Goal: Information Seeking & Learning: Check status

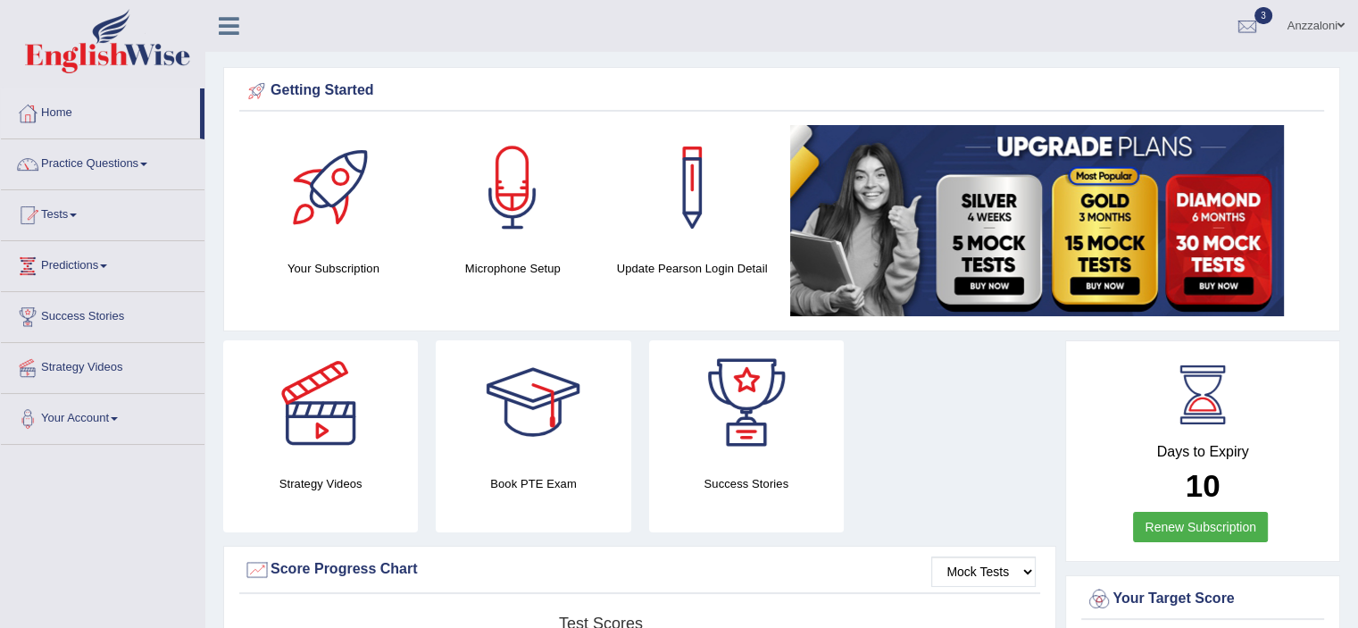
click at [44, 217] on link "Tests" at bounding box center [103, 212] width 204 height 45
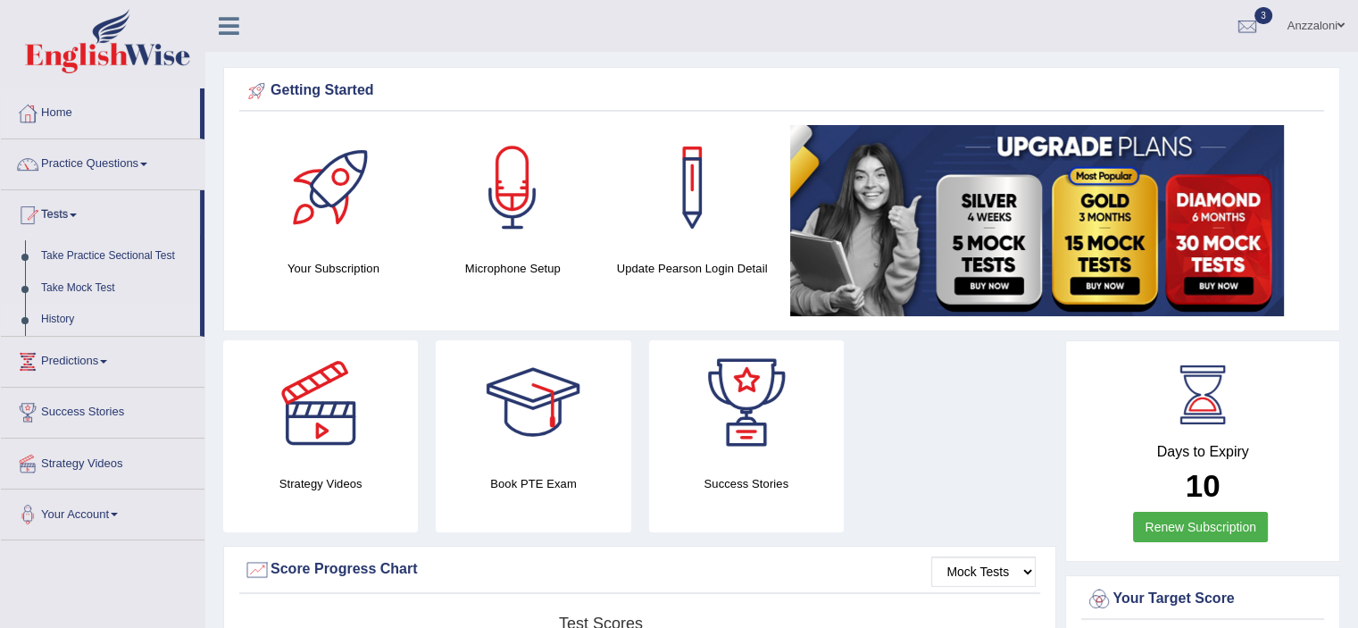
click at [63, 322] on link "History" at bounding box center [116, 320] width 167 height 32
